Goal: Information Seeking & Learning: Learn about a topic

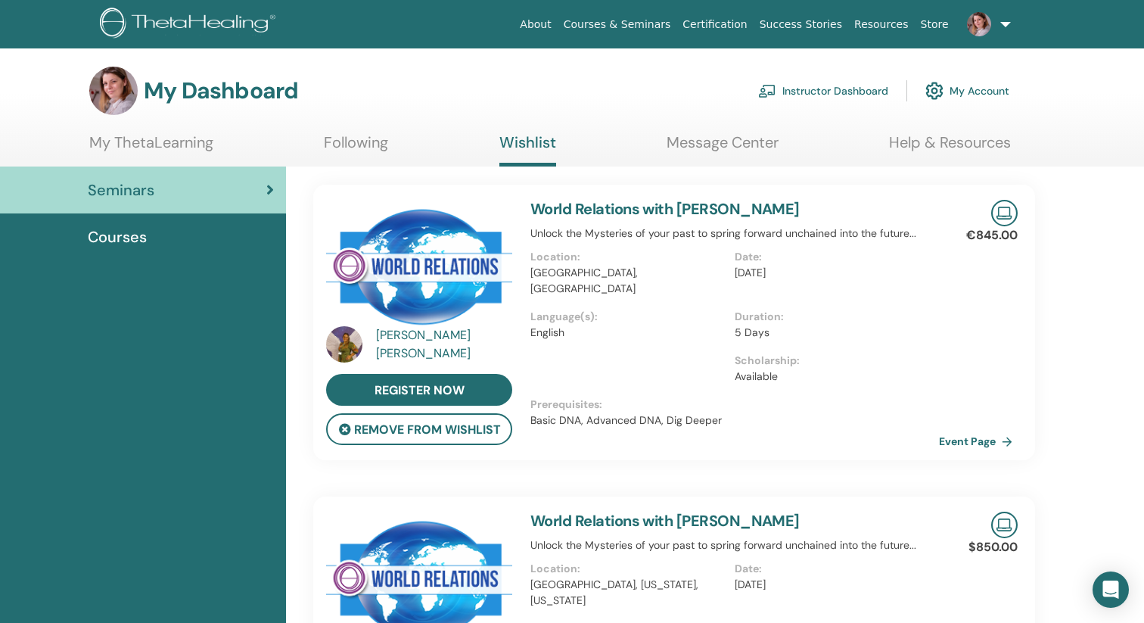
click at [1008, 24] on link at bounding box center [986, 24] width 62 height 48
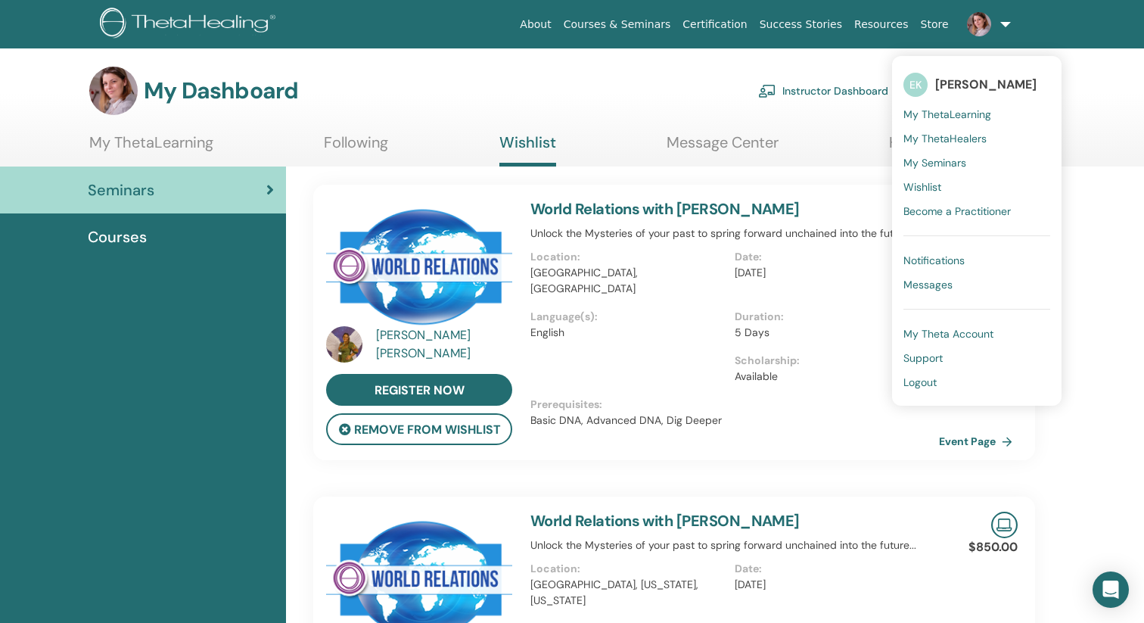
click at [922, 111] on span "My ThetaLearning" at bounding box center [947, 114] width 88 height 14
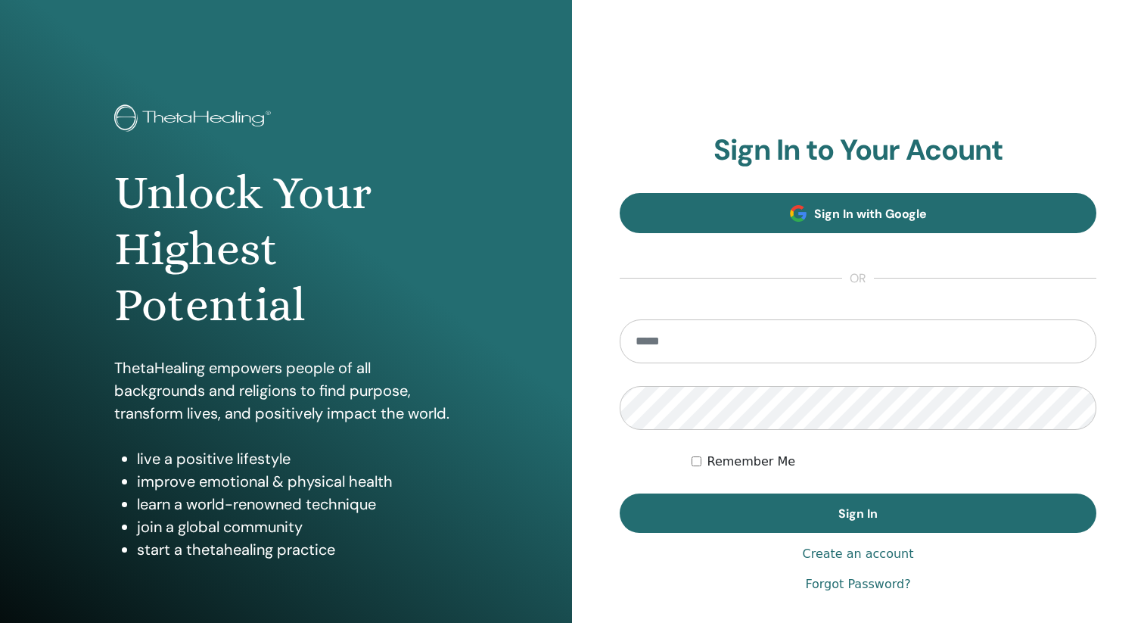
type input "**********"
click at [898, 224] on link "Sign In with Google" at bounding box center [858, 213] width 477 height 40
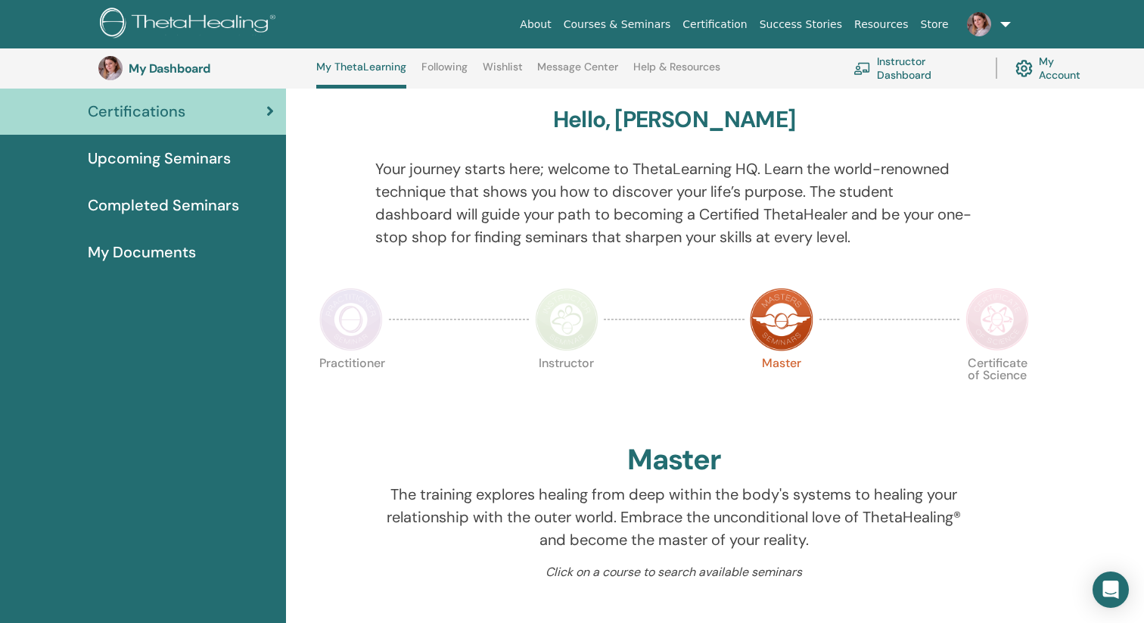
scroll to position [40, 0]
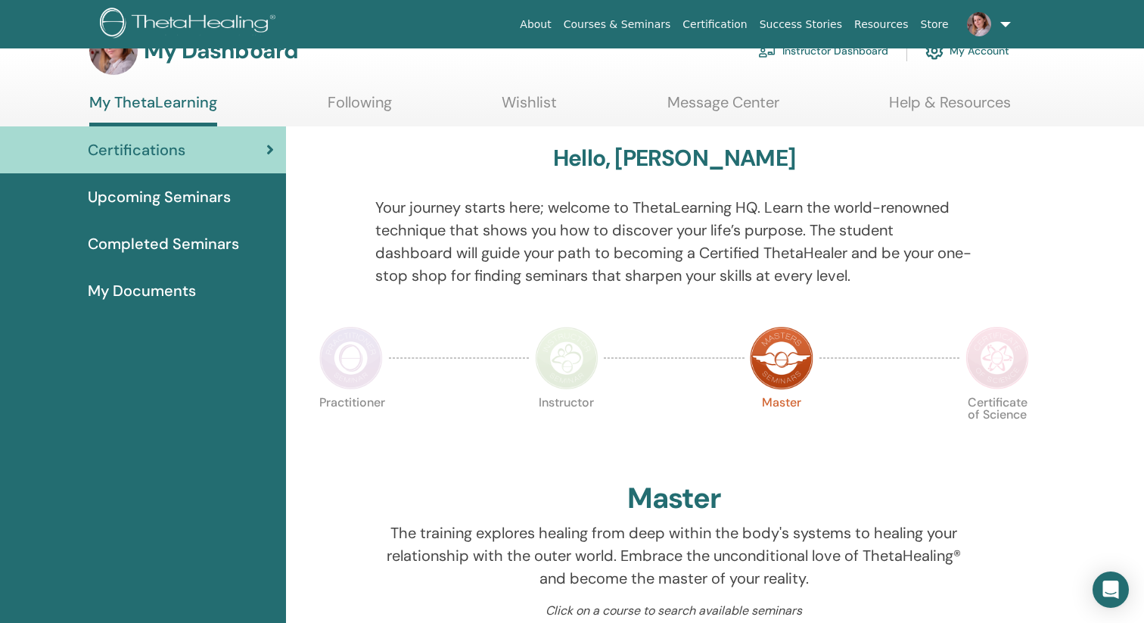
click at [567, 359] on img at bounding box center [567, 358] width 64 height 64
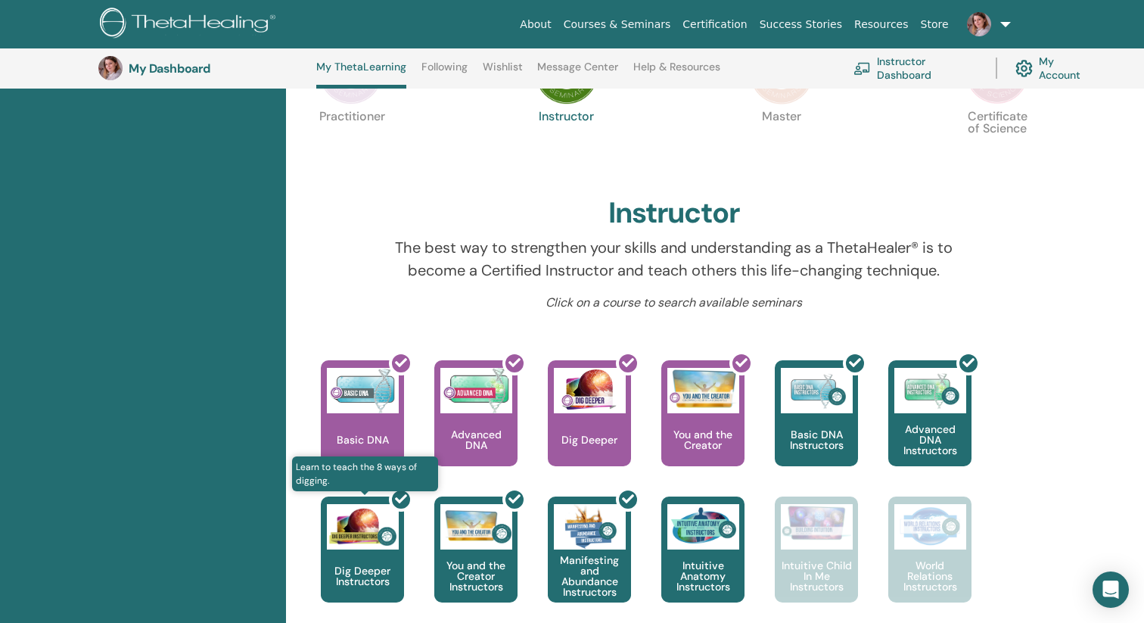
scroll to position [369, 0]
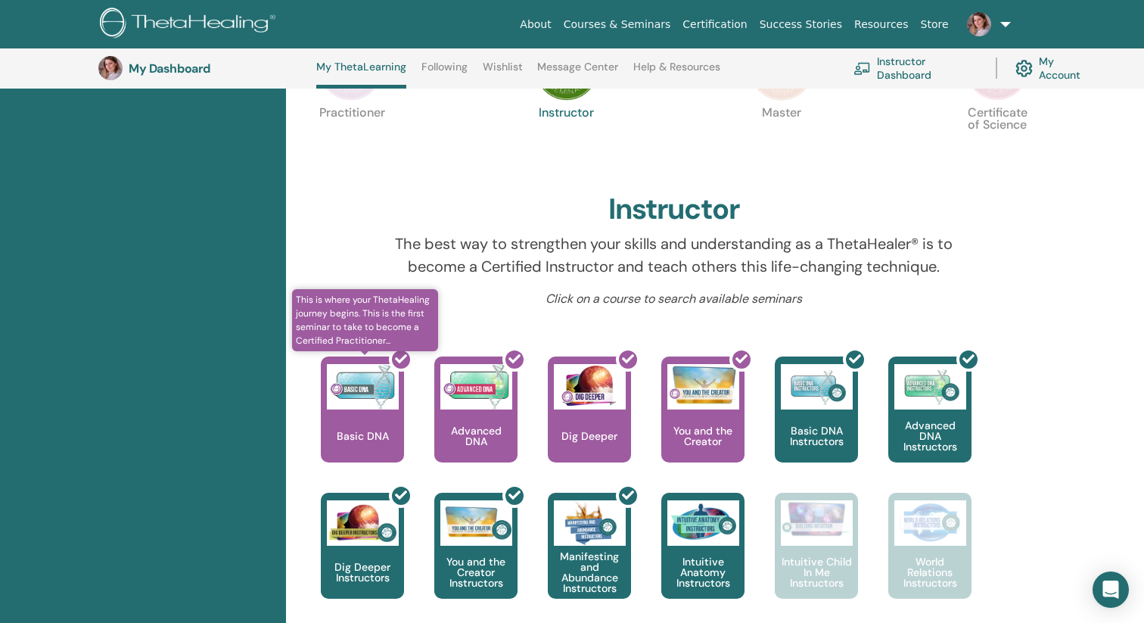
click at [350, 425] on div at bounding box center [371, 415] width 83 height 136
